Goal: Task Accomplishment & Management: Use online tool/utility

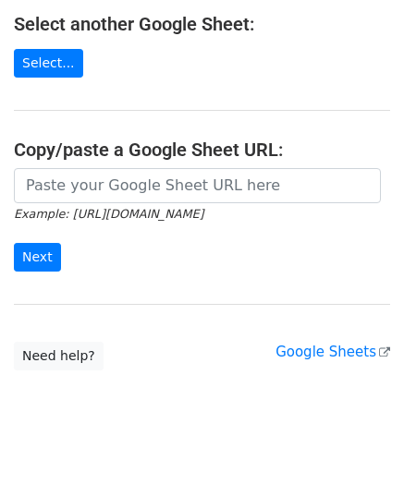
scroll to position [235, 0]
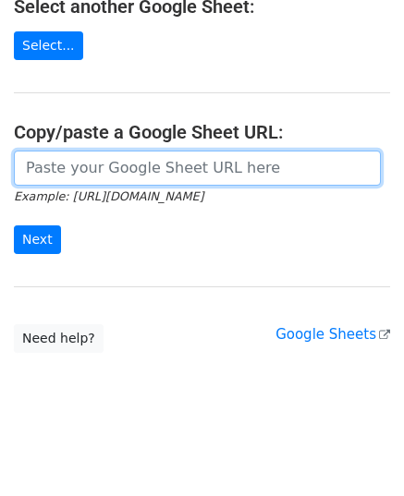
click at [263, 169] on input "url" at bounding box center [197, 168] width 367 height 35
paste input "[URL][DOMAIN_NAME]"
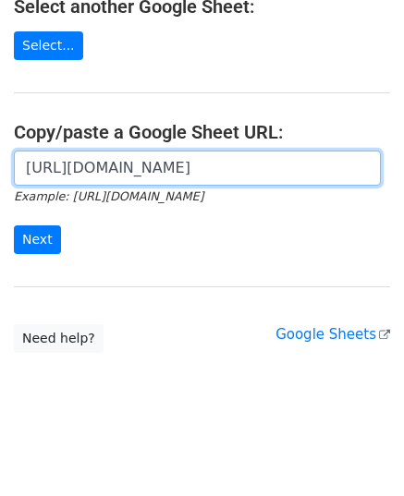
scroll to position [0, 543]
type input "[URL][DOMAIN_NAME]"
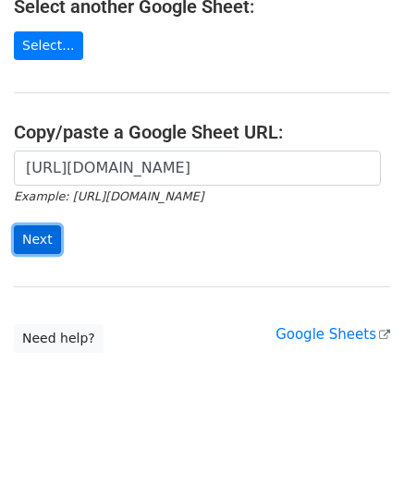
click at [41, 241] on input "Next" at bounding box center [37, 240] width 47 height 29
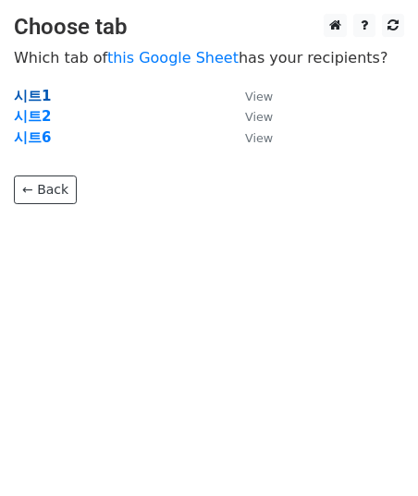
click at [33, 88] on strong "시트1" at bounding box center [32, 96] width 37 height 17
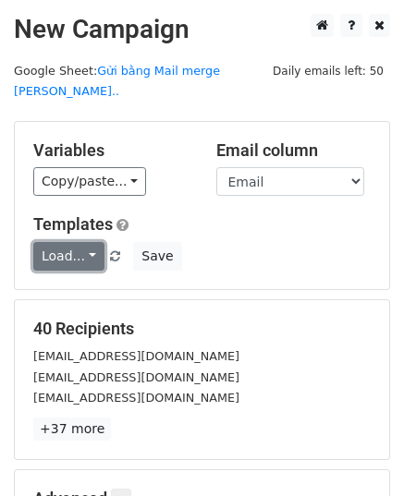
click at [86, 242] on link "Load..." at bounding box center [68, 256] width 71 height 29
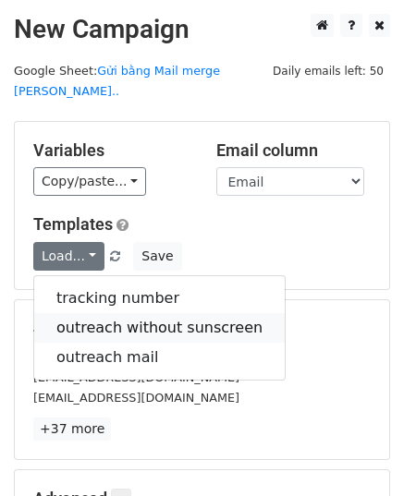
click at [109, 313] on link "outreach without sunscreen" at bounding box center [159, 328] width 251 height 30
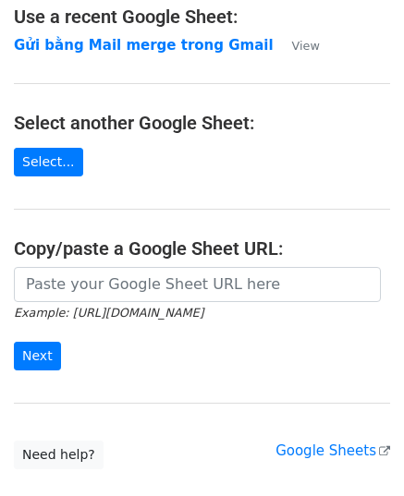
scroll to position [235, 0]
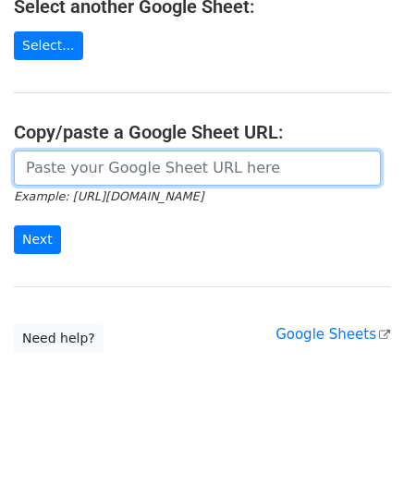
click at [126, 173] on input "url" at bounding box center [197, 168] width 367 height 35
paste input "[URL][DOMAIN_NAME]"
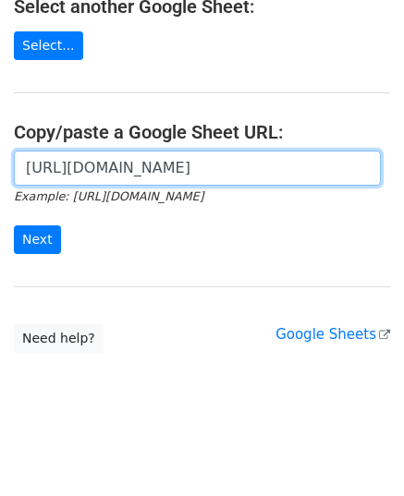
scroll to position [0, 558]
type input "[URL][DOMAIN_NAME]"
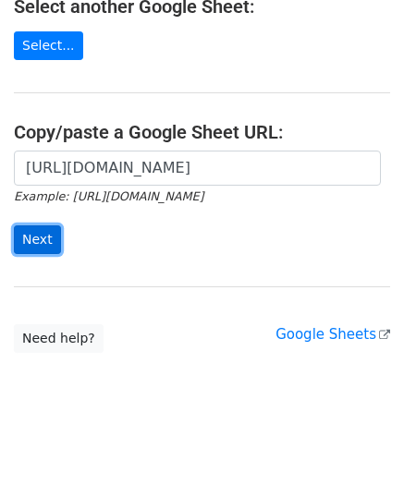
click at [35, 234] on input "Next" at bounding box center [37, 240] width 47 height 29
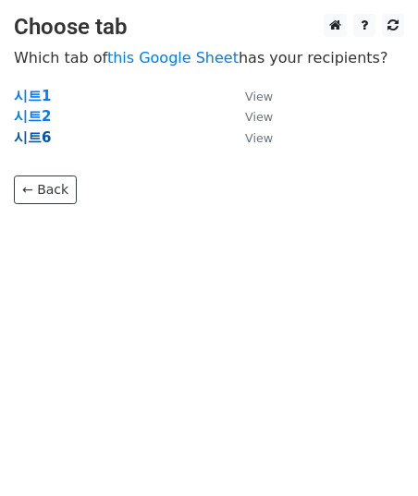
click at [33, 138] on strong "시트6" at bounding box center [32, 137] width 37 height 17
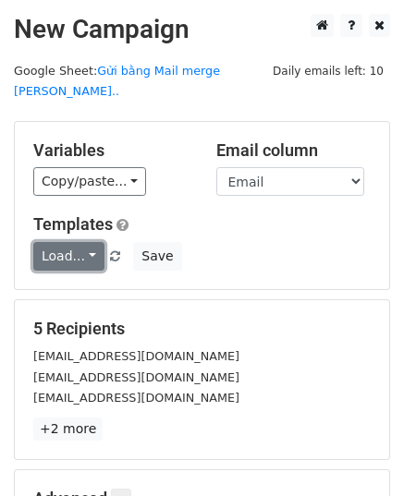
click at [90, 242] on link "Load..." at bounding box center [68, 256] width 71 height 29
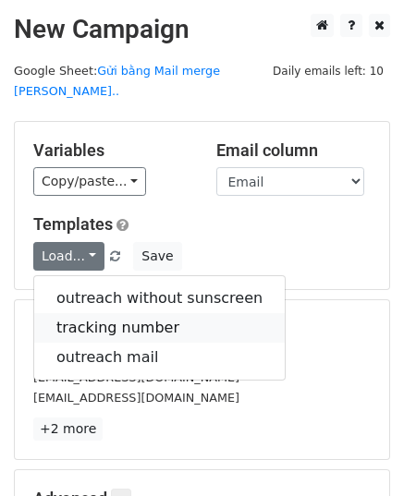
click at [131, 313] on link "tracking number" at bounding box center [159, 328] width 251 height 30
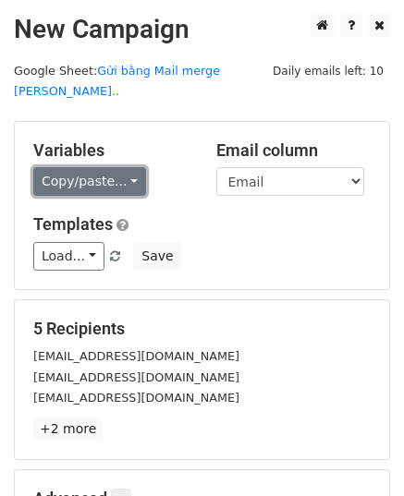
click at [115, 167] on link "Copy/paste..." at bounding box center [89, 181] width 113 height 29
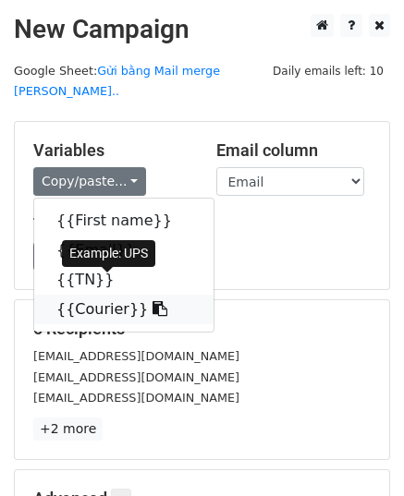
click at [111, 295] on link "{{Courier}}" at bounding box center [123, 310] width 179 height 30
